Goal: Information Seeking & Learning: Learn about a topic

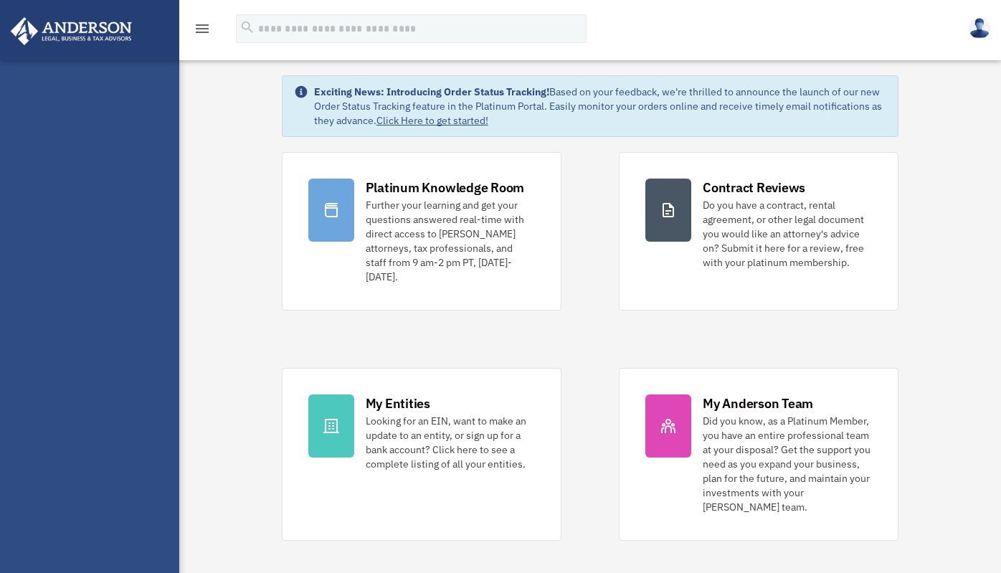
scroll to position [67, 0]
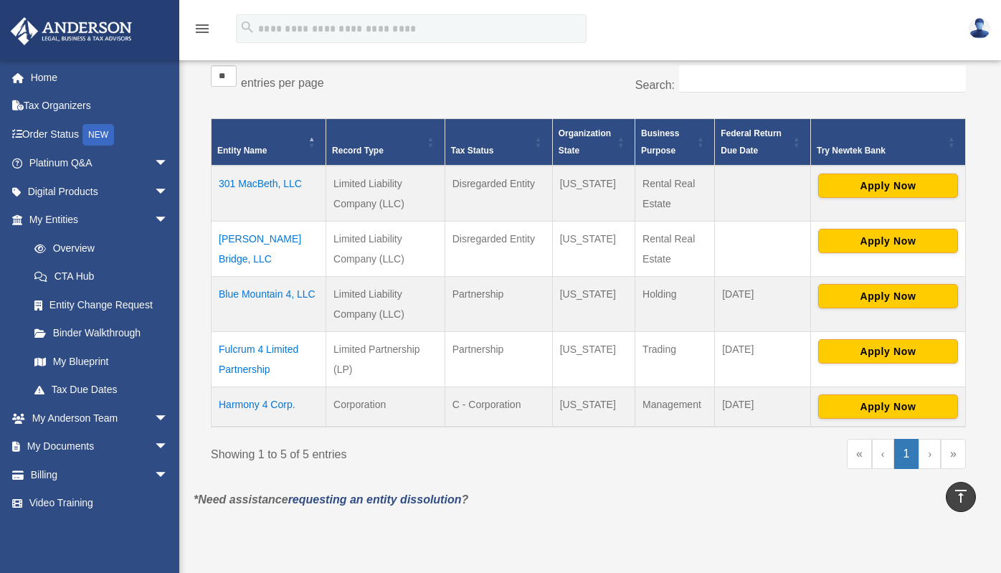
scroll to position [225, 0]
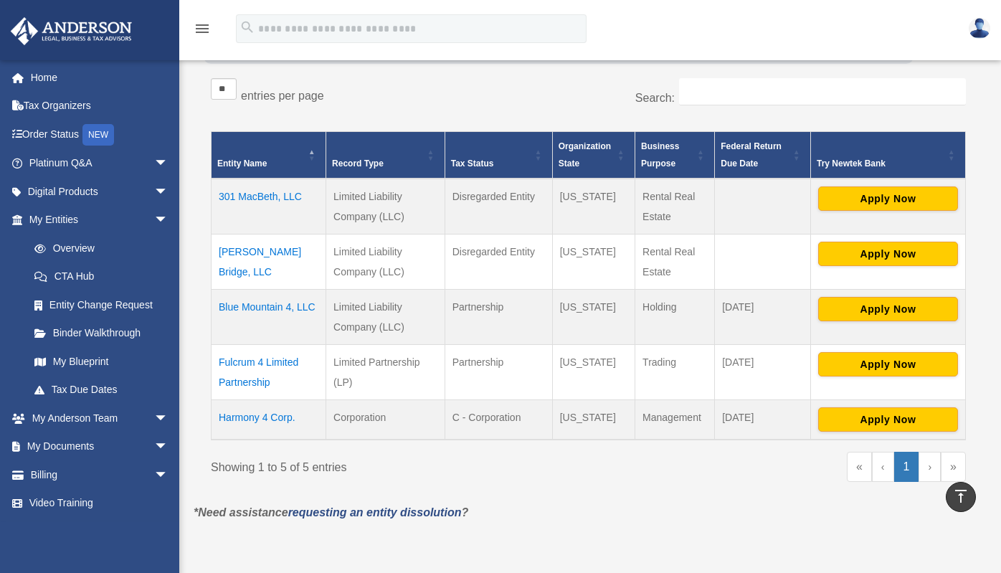
click at [268, 417] on td "Harmony 4 Corp." at bounding box center [269, 420] width 115 height 40
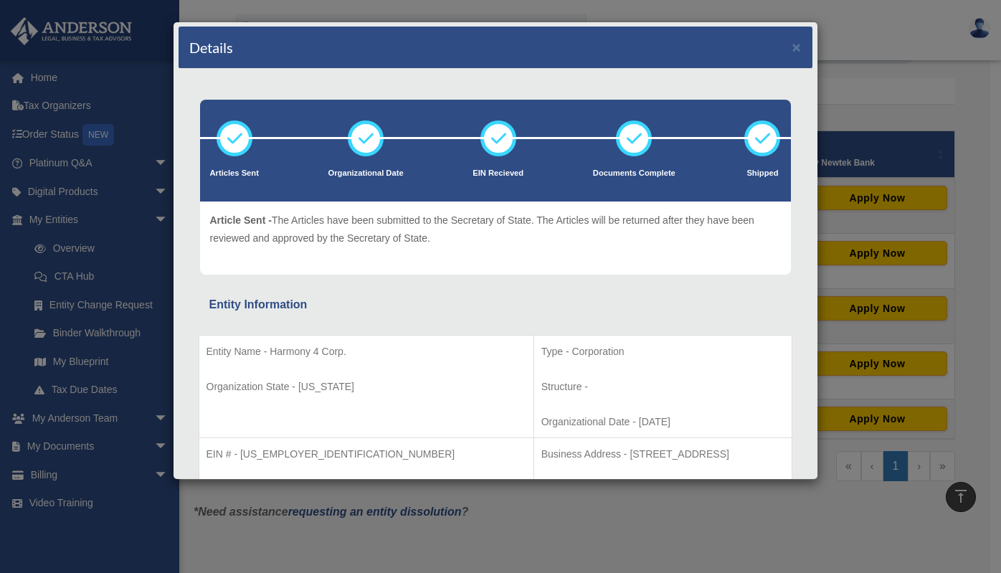
scroll to position [0, 0]
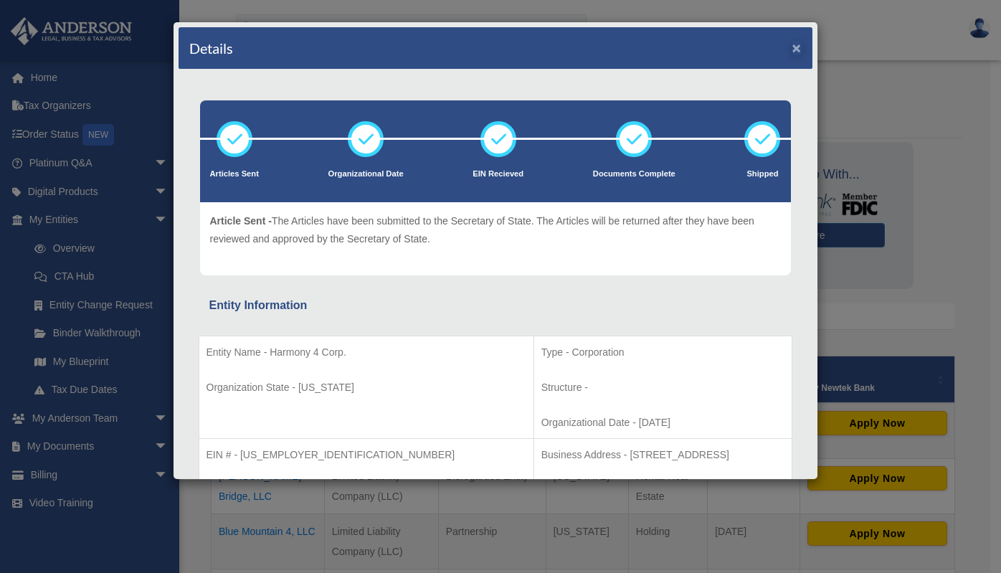
click at [793, 48] on button "×" at bounding box center [797, 47] width 9 height 15
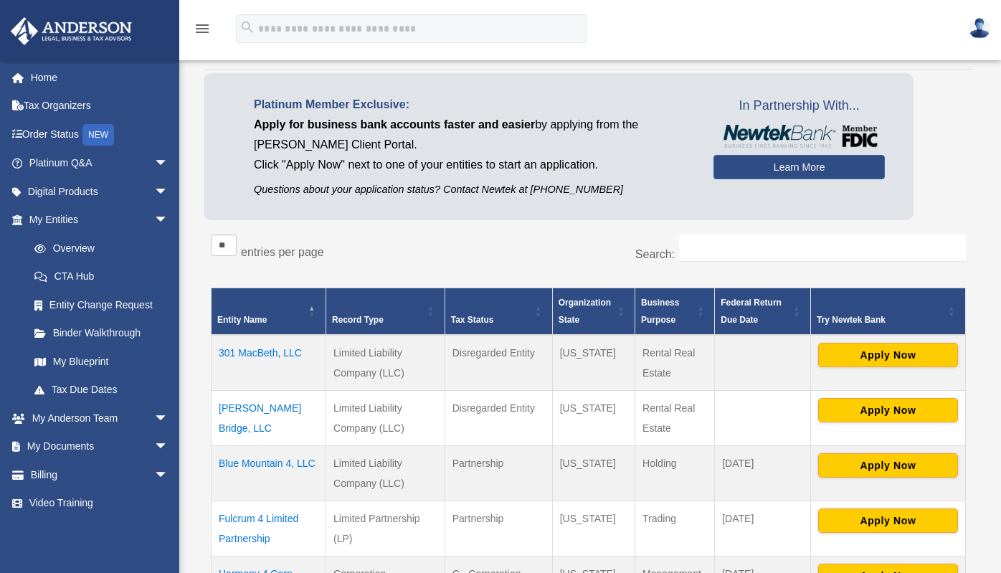
scroll to position [122, 0]
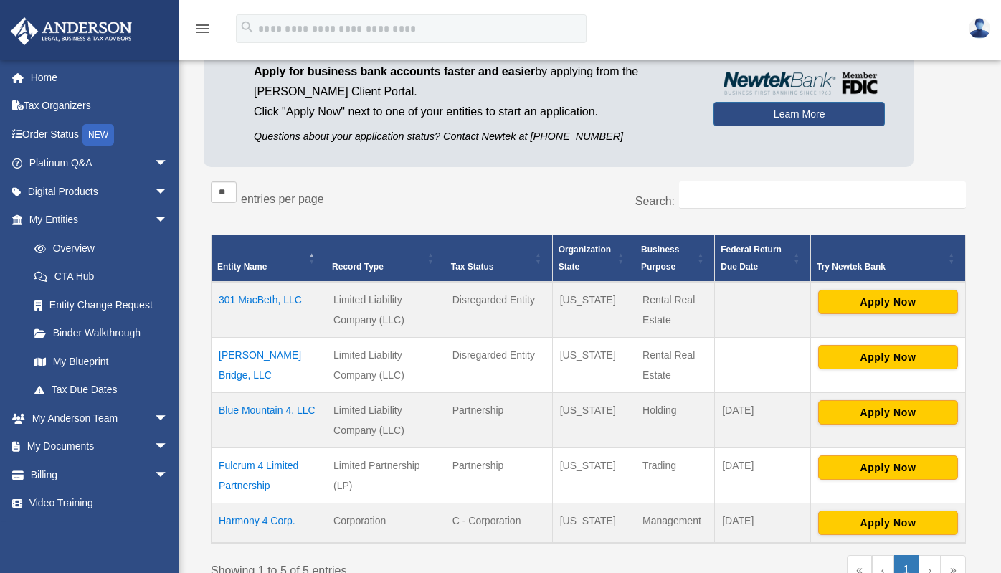
click at [270, 298] on td "301 MacBeth, LLC" at bounding box center [269, 310] width 115 height 56
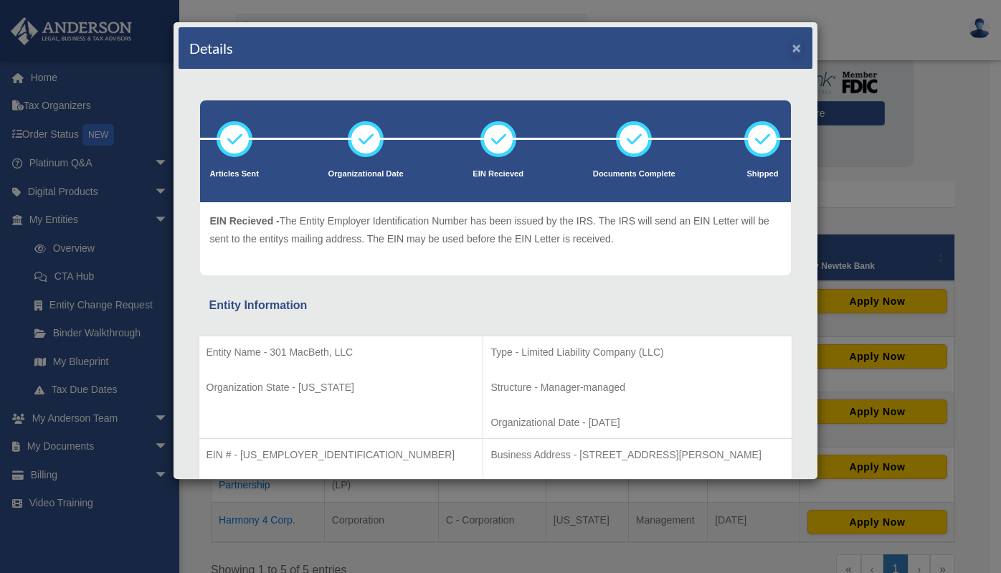
click at [793, 47] on button "×" at bounding box center [797, 47] width 9 height 15
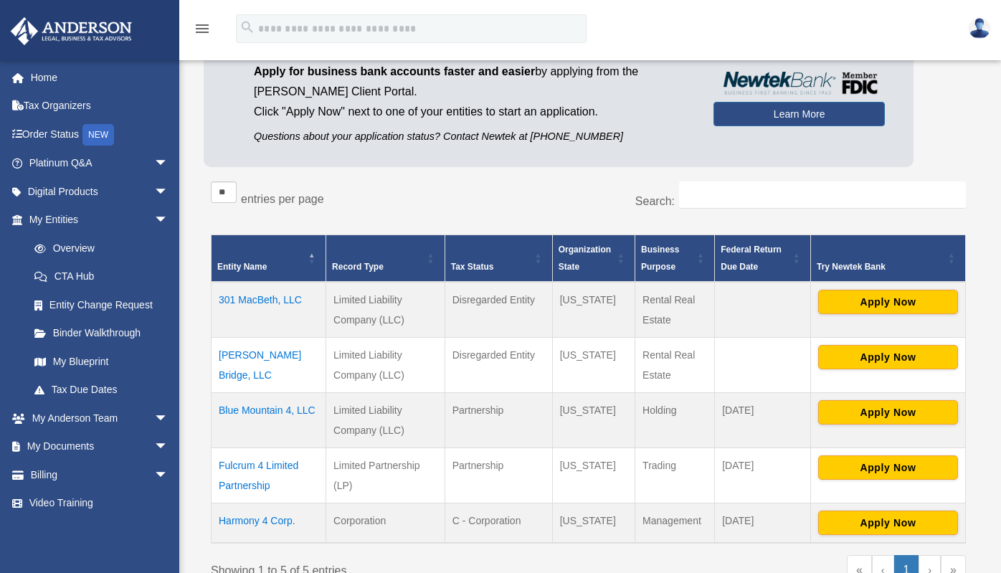
click at [280, 354] on td "Barkley Bridge, LLC" at bounding box center [269, 364] width 115 height 55
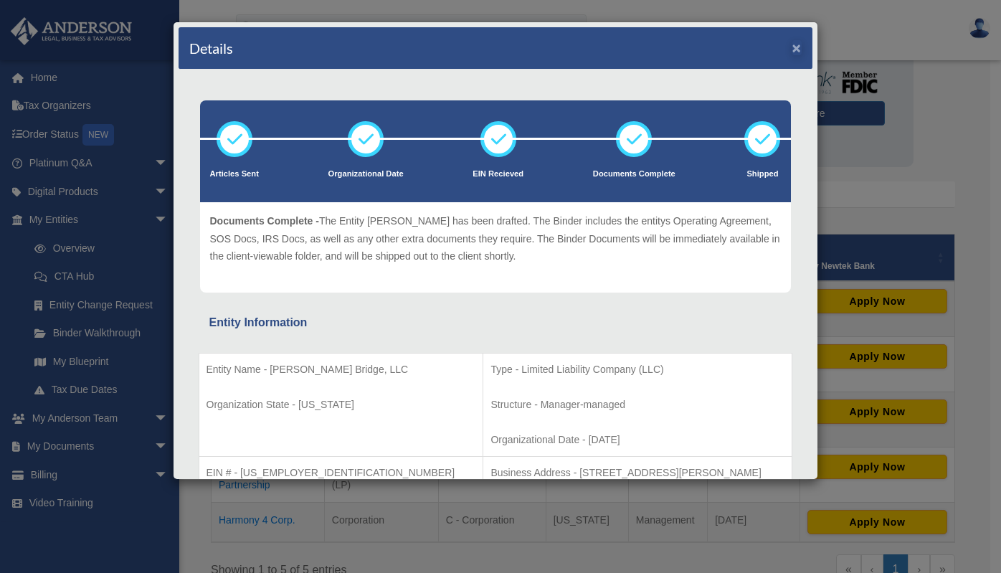
click at [793, 47] on button "×" at bounding box center [797, 47] width 9 height 15
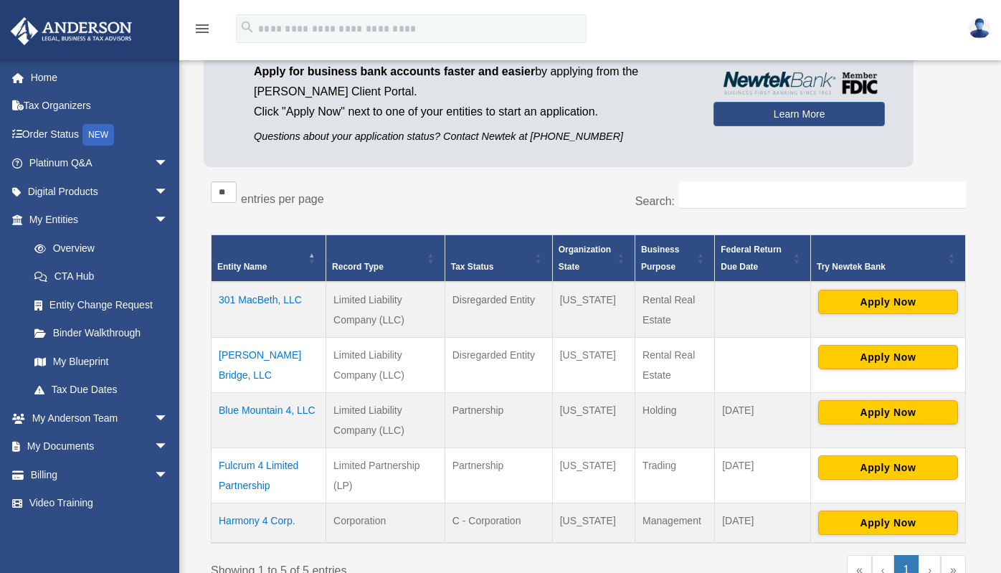
click at [268, 410] on td "Blue Mountain 4, LLC" at bounding box center [269, 419] width 115 height 55
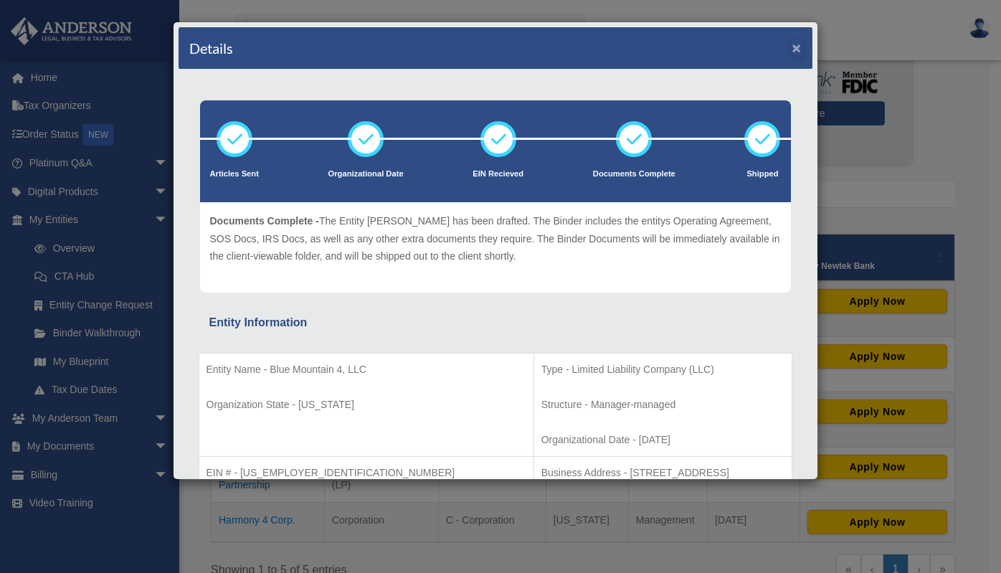
click at [793, 47] on button "×" at bounding box center [797, 47] width 9 height 15
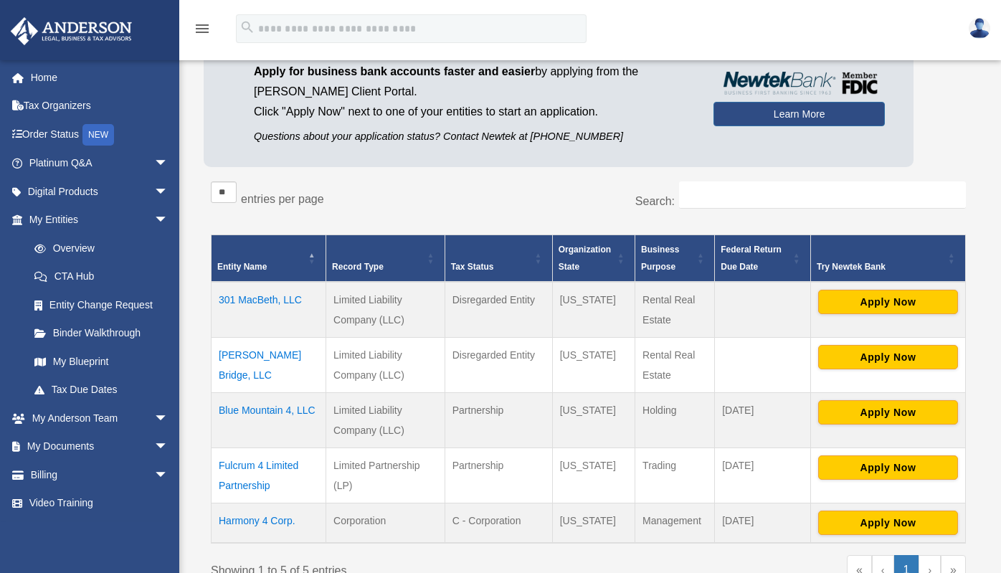
click at [233, 465] on td "Fulcrum 4 Limited Partnership" at bounding box center [269, 475] width 115 height 55
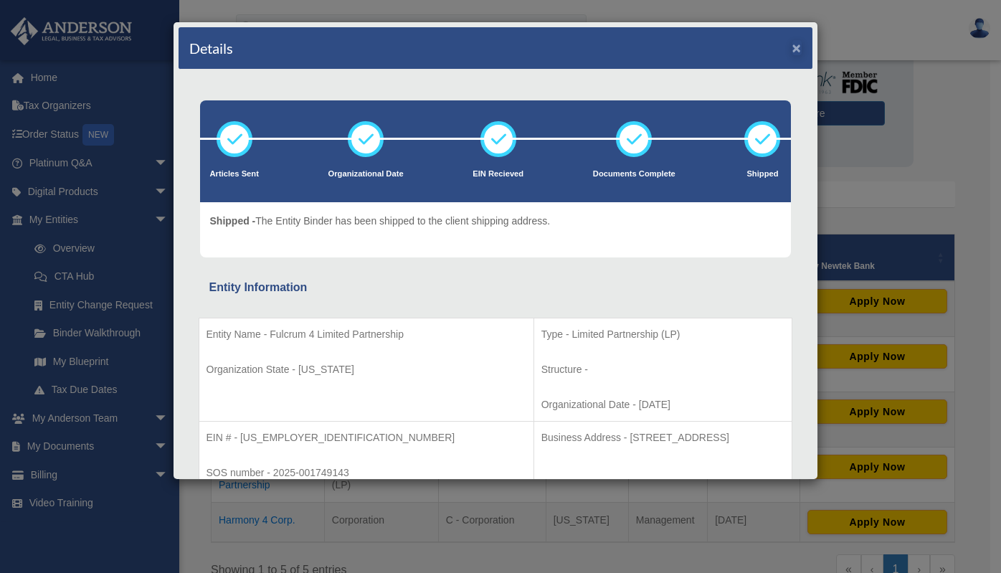
click at [793, 47] on button "×" at bounding box center [797, 47] width 9 height 15
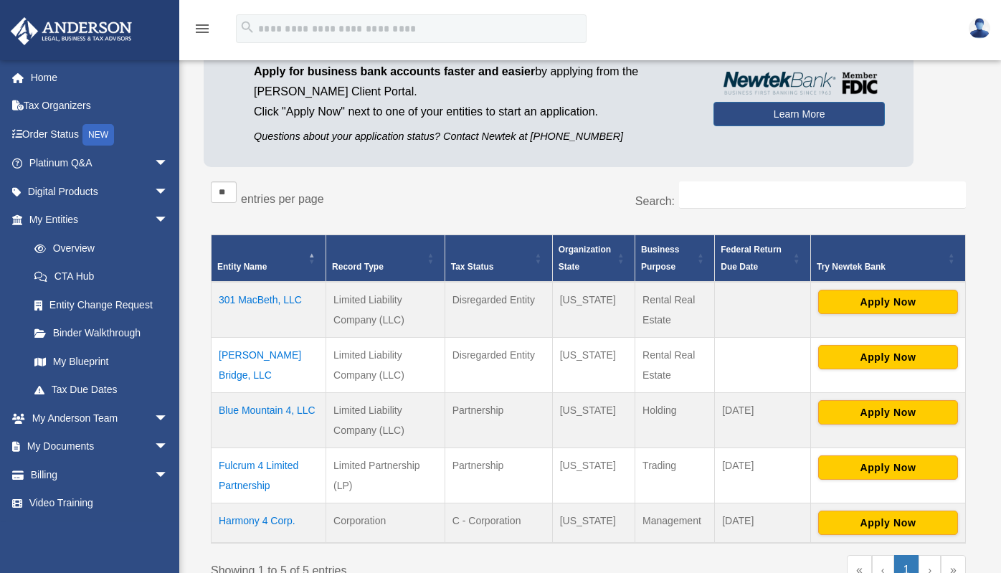
click at [265, 519] on td "Harmony 4 Corp." at bounding box center [269, 523] width 115 height 40
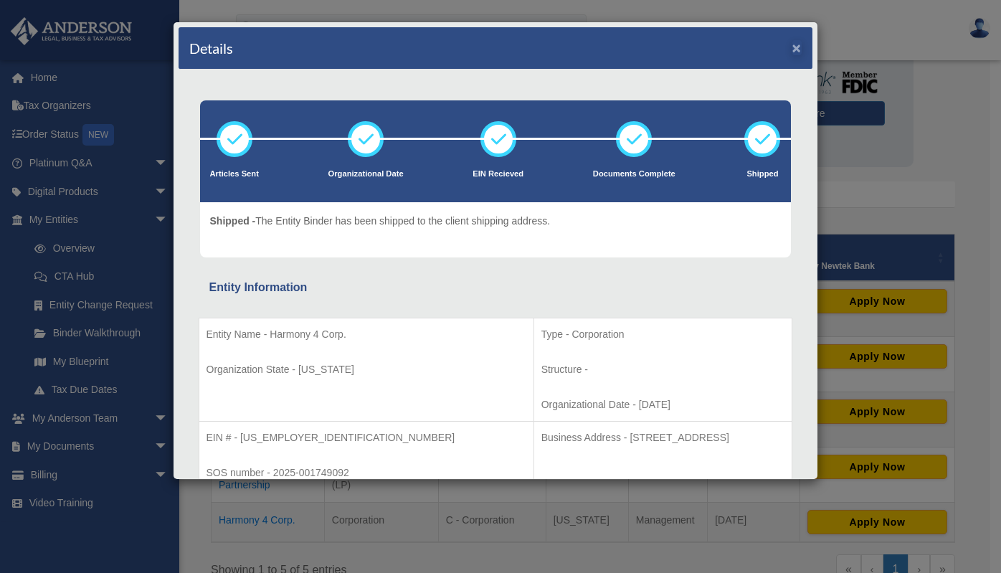
click at [793, 47] on button "×" at bounding box center [797, 47] width 9 height 15
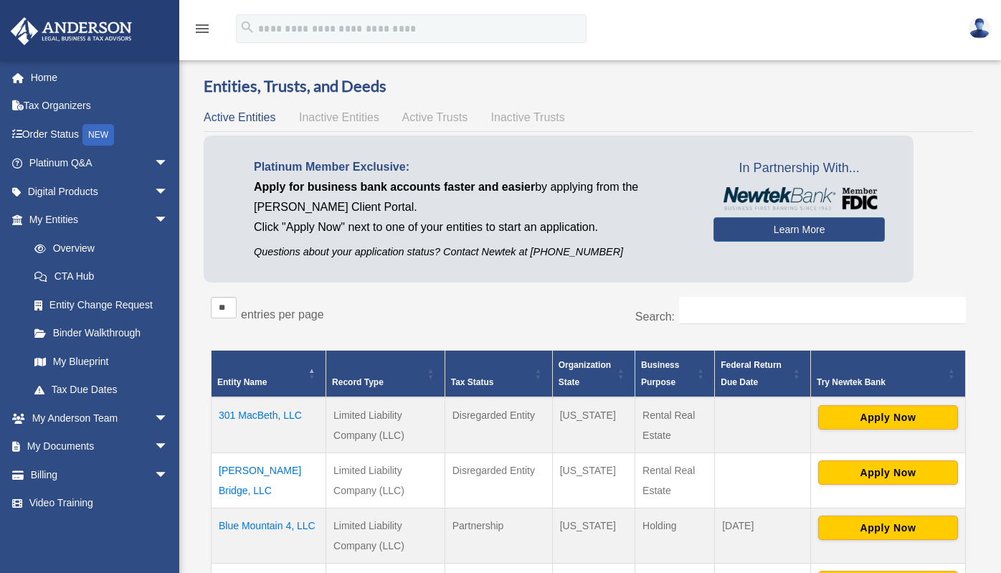
scroll to position [0, 0]
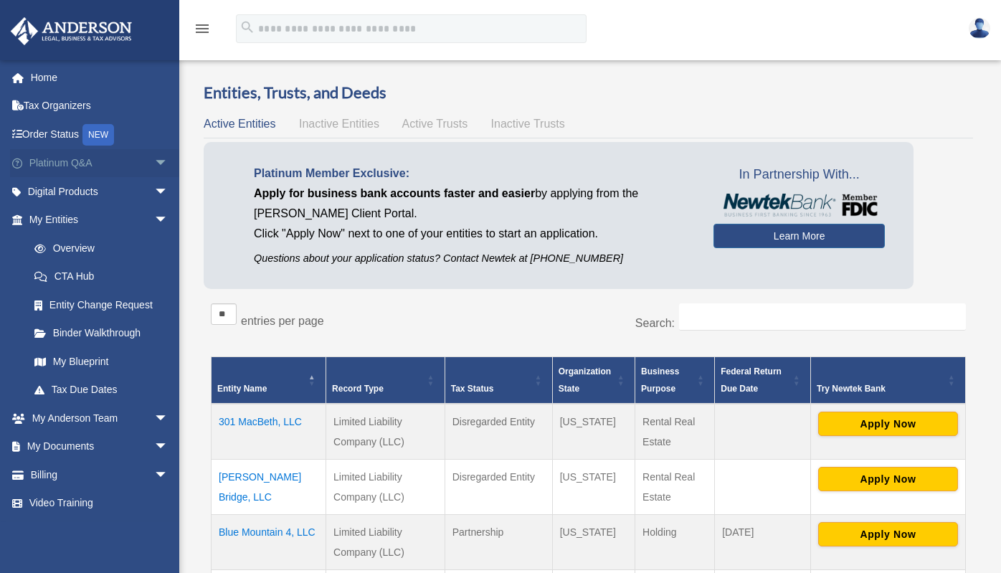
click at [52, 166] on link "Platinum Q&A arrow_drop_down" at bounding box center [100, 163] width 180 height 29
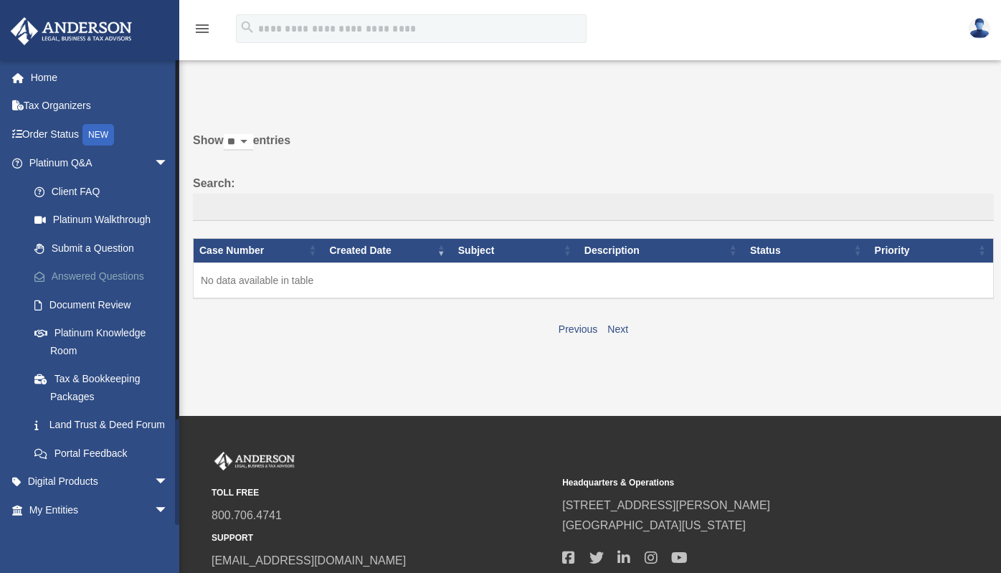
click at [121, 272] on link "Answered Questions" at bounding box center [105, 277] width 170 height 29
click at [91, 328] on link "Platinum Knowledge Room" at bounding box center [105, 342] width 170 height 46
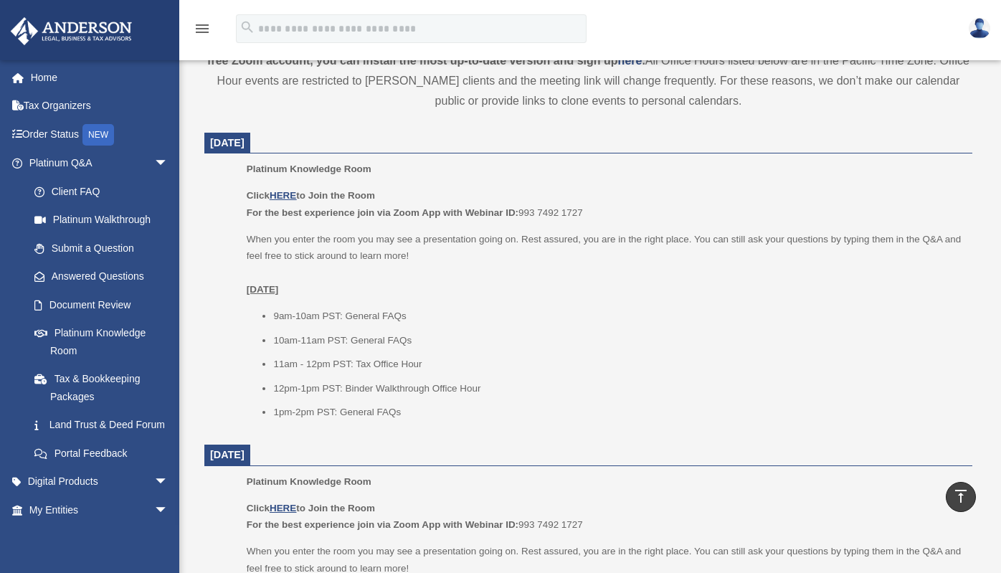
scroll to position [539, 0]
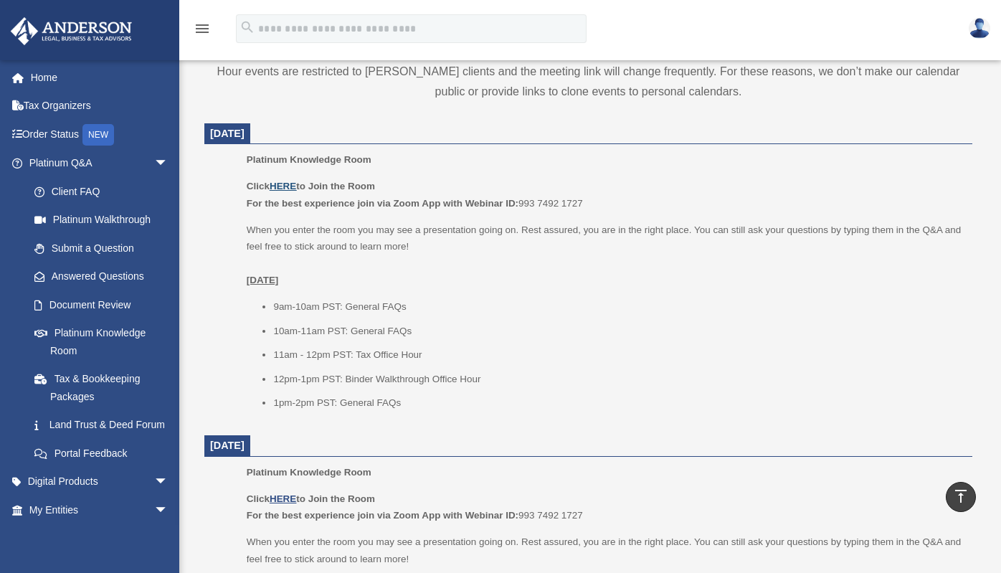
click at [289, 184] on u "HERE" at bounding box center [283, 186] width 27 height 11
